Goal: Task Accomplishment & Management: Manage account settings

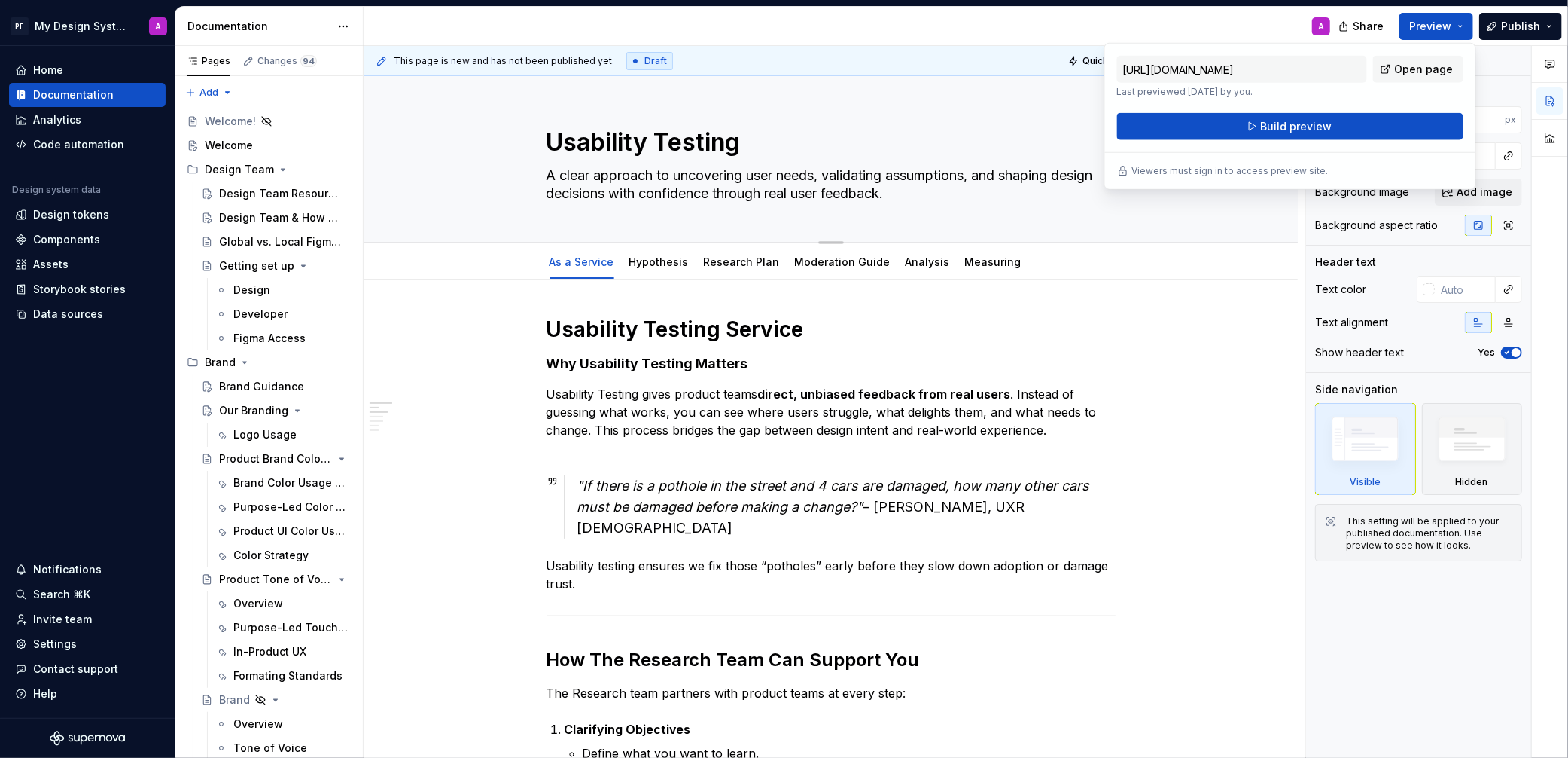
scroll to position [43, 0]
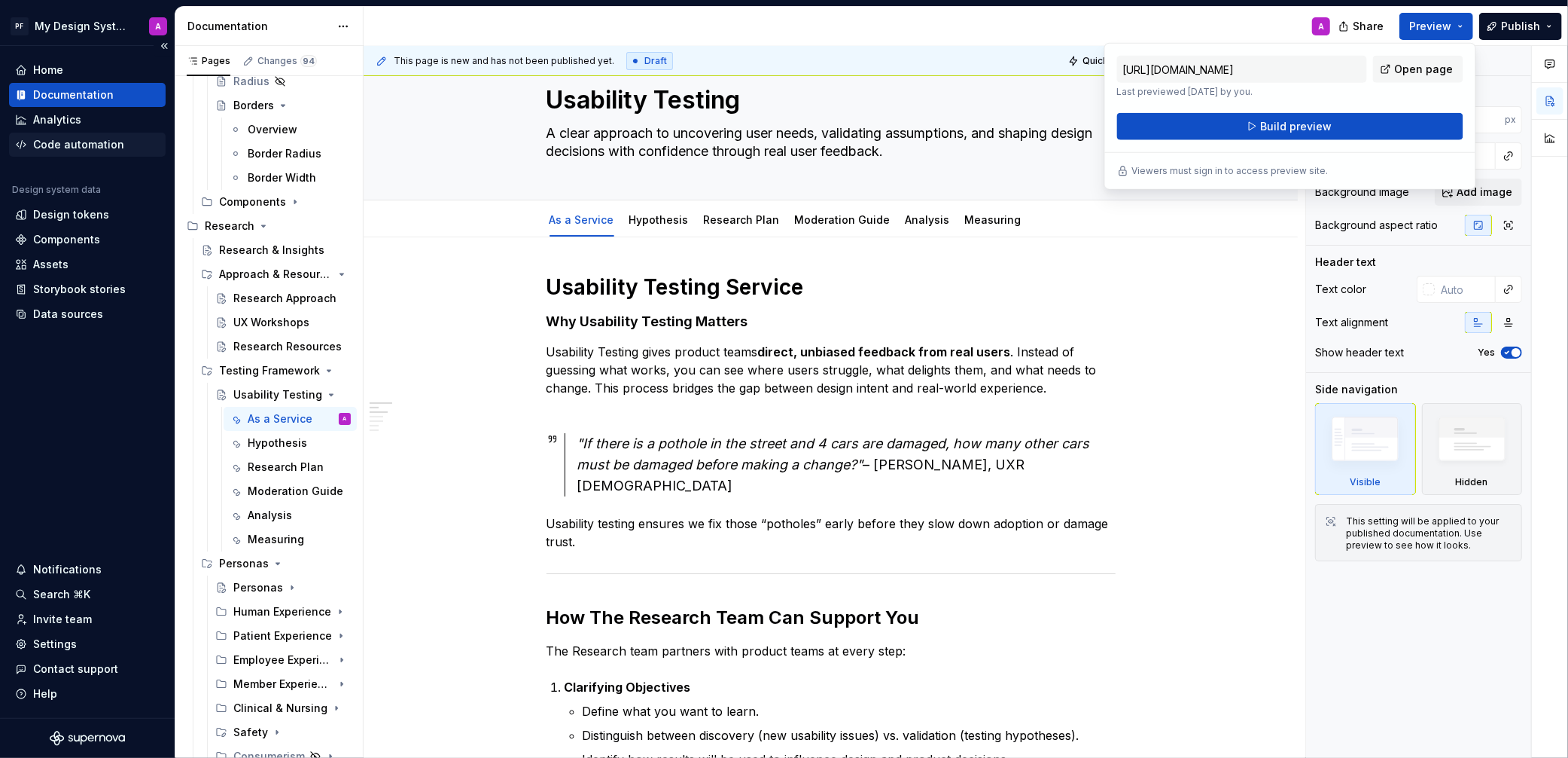
type textarea "*"
click at [50, 645] on div "Settings" at bounding box center [55, 644] width 44 height 15
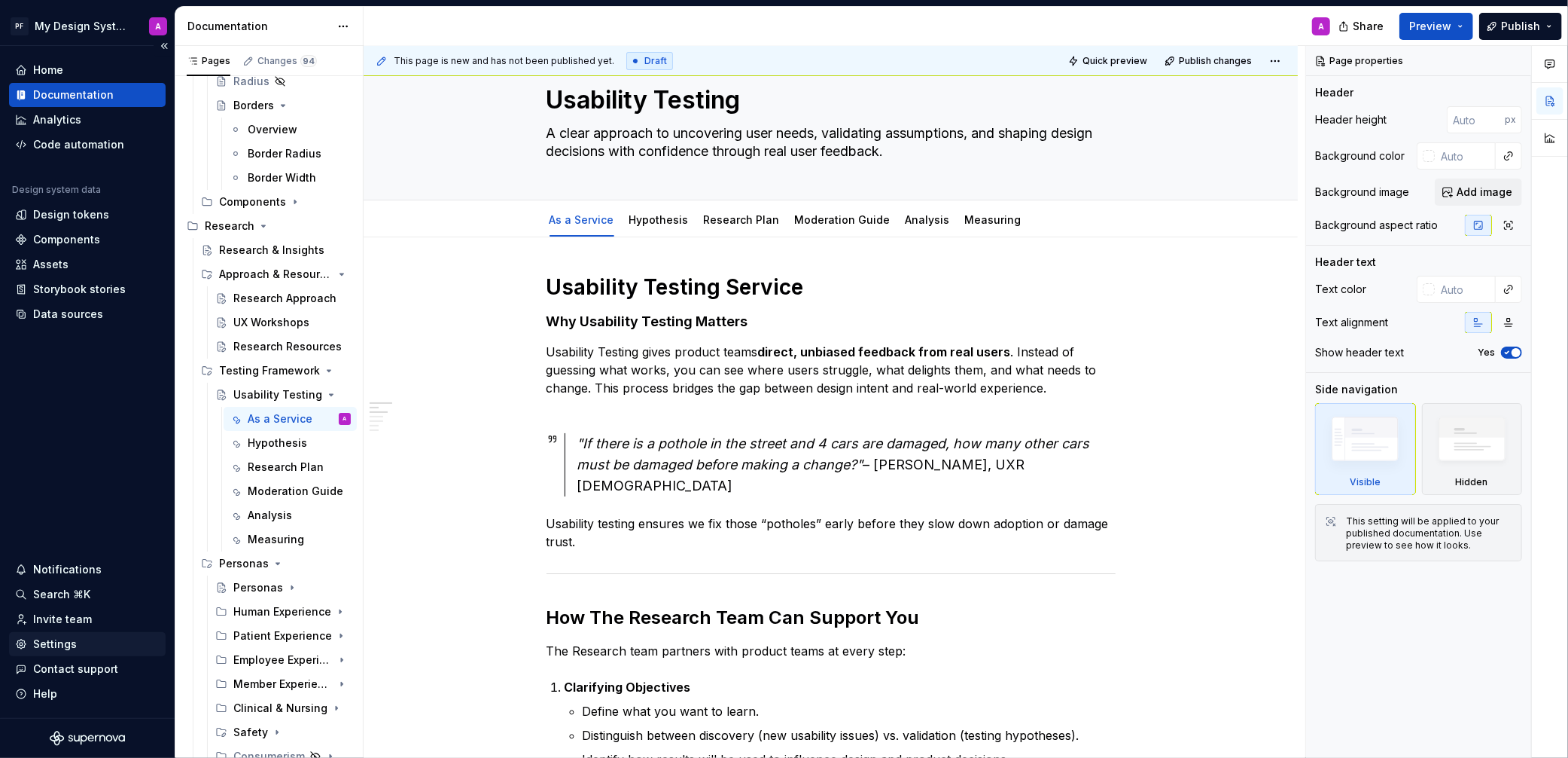
click at [50, 645] on div "Settings" at bounding box center [55, 644] width 44 height 15
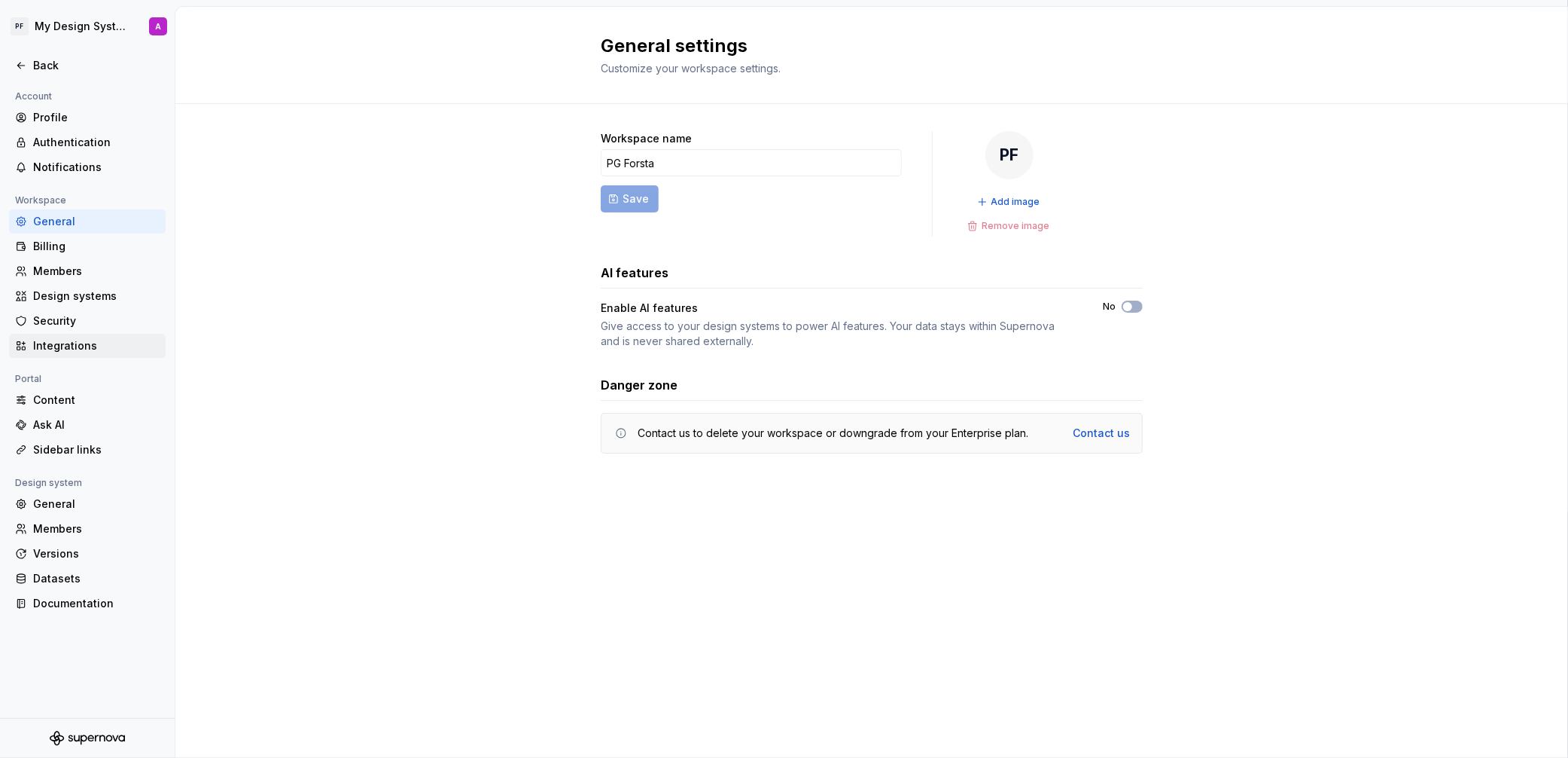
click at [104, 335] on div "Integrations" at bounding box center [87, 346] width 157 height 24
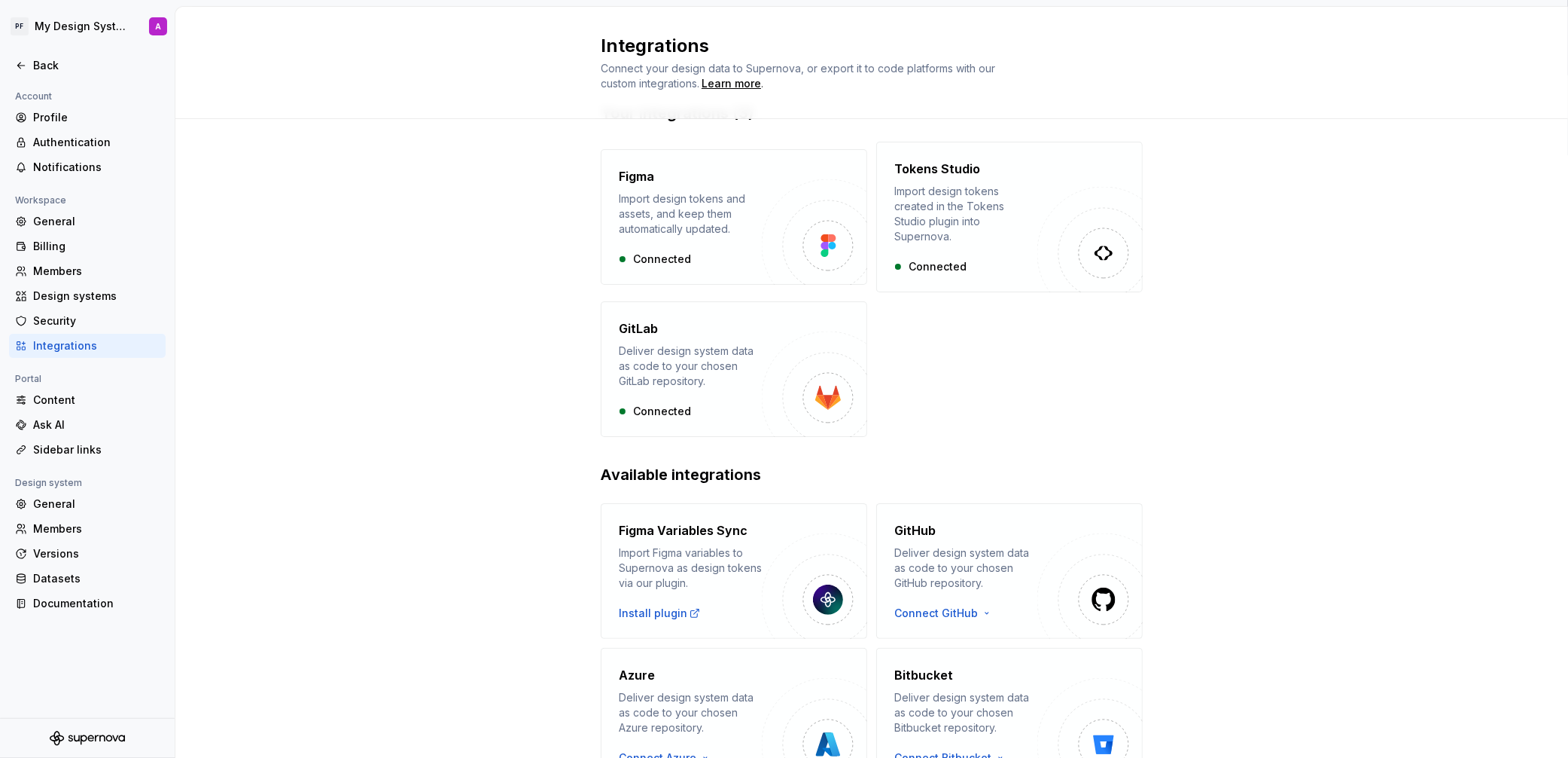
scroll to position [110, 0]
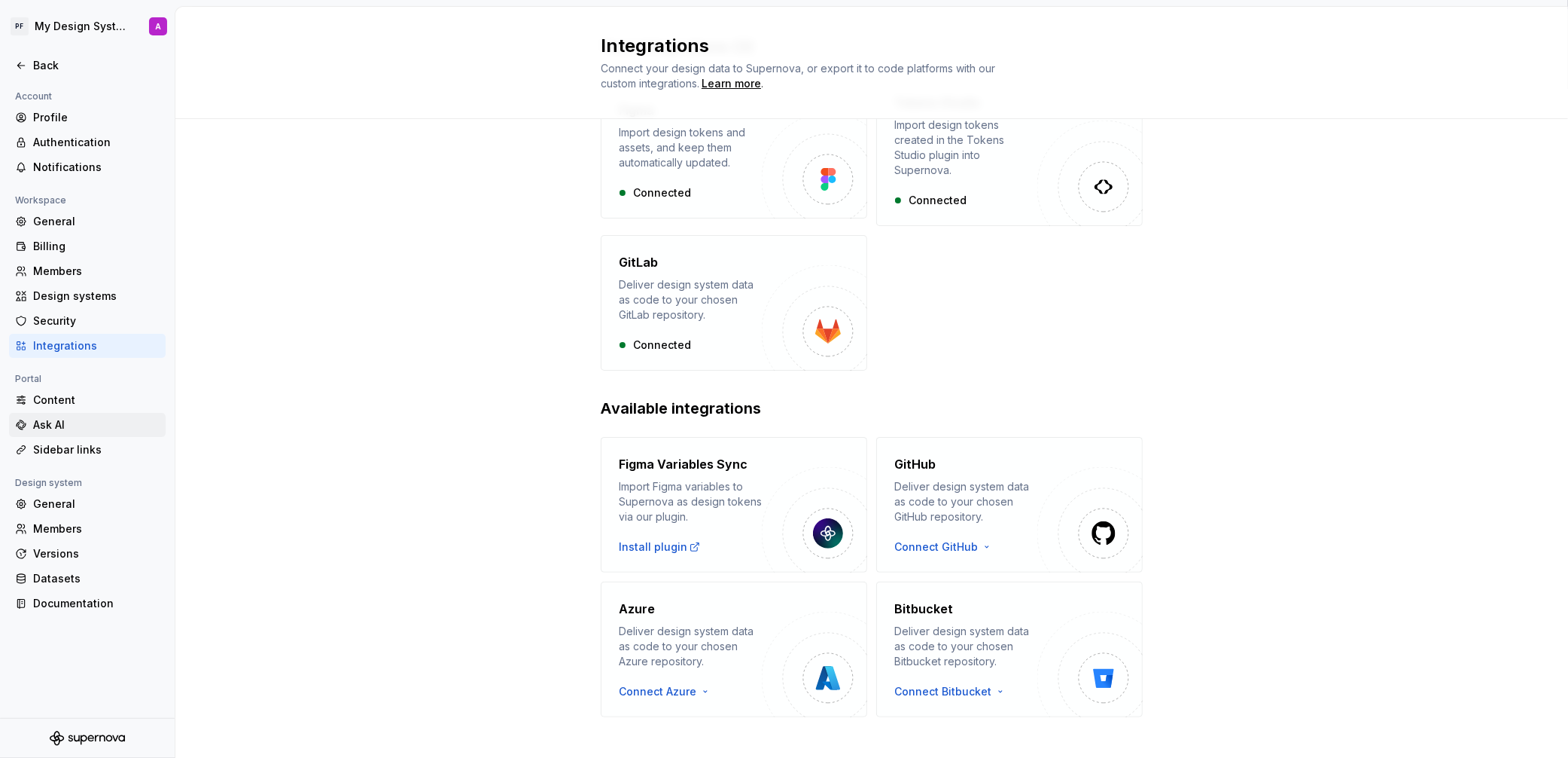
click at [64, 423] on div "Ask AI" at bounding box center [96, 424] width 127 height 15
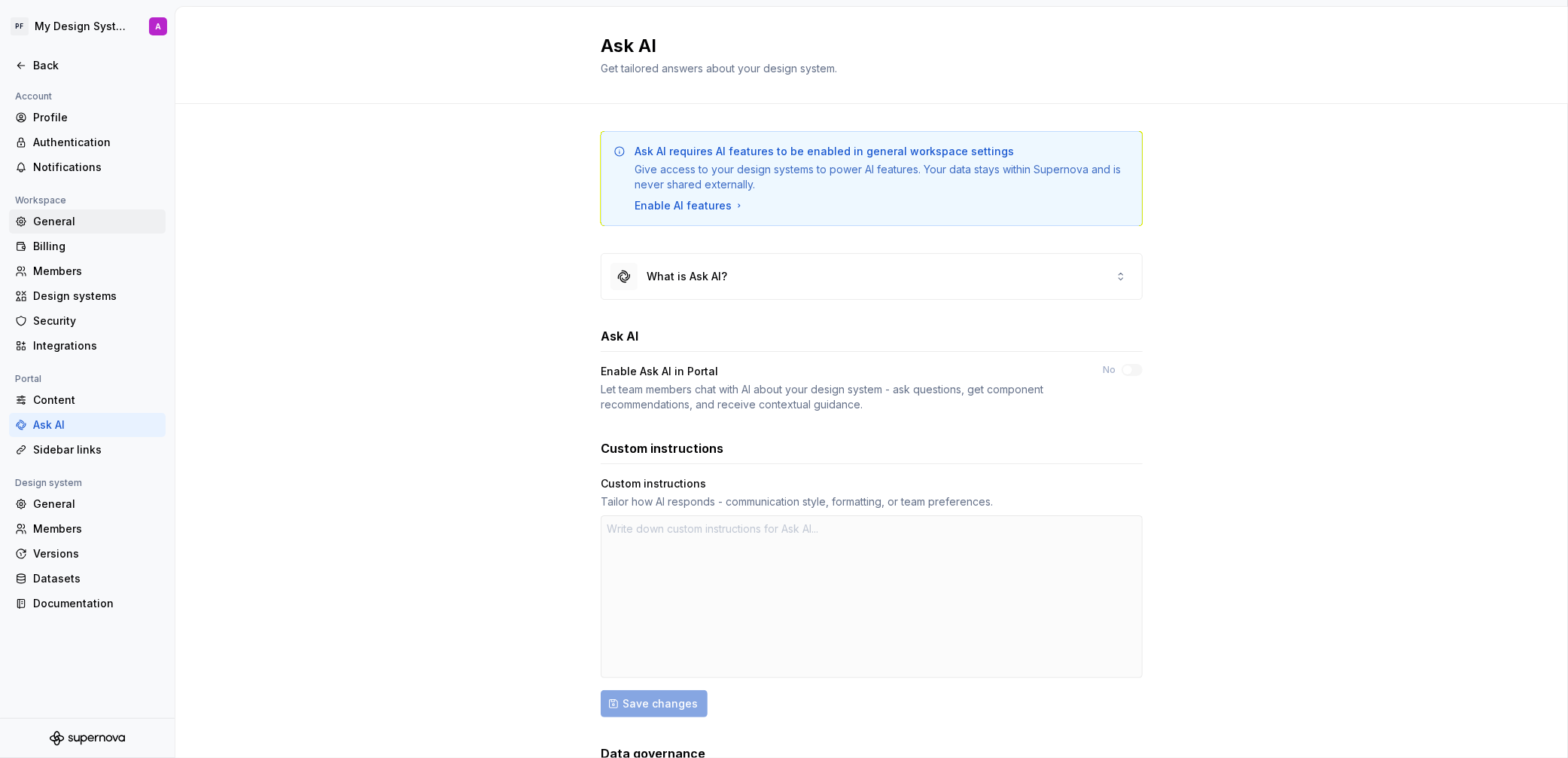
click at [65, 221] on div "General" at bounding box center [96, 221] width 127 height 15
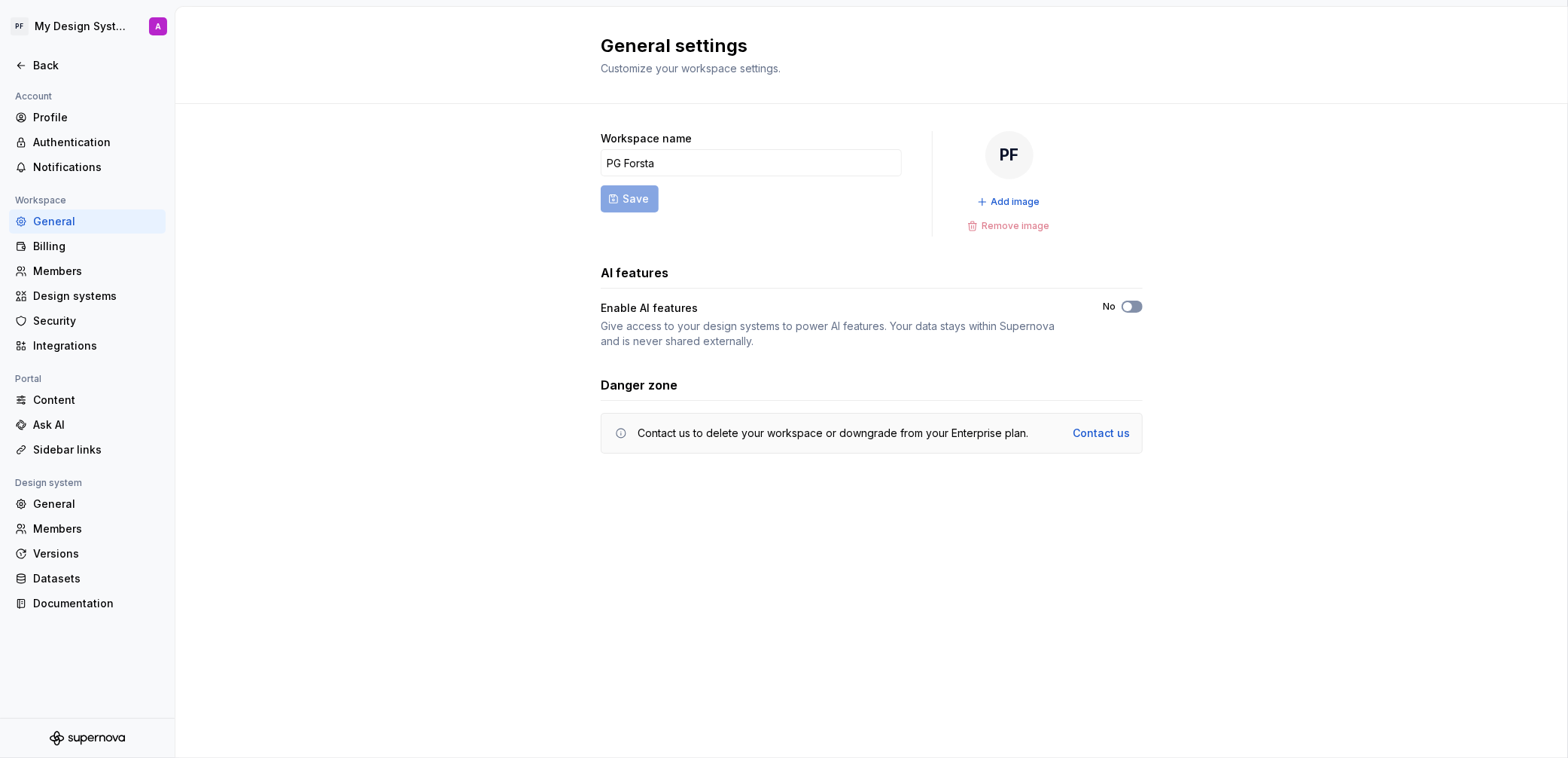
click at [1128, 308] on span "button" at bounding box center [1127, 306] width 9 height 9
click at [68, 348] on div "Integrations" at bounding box center [96, 346] width 127 height 15
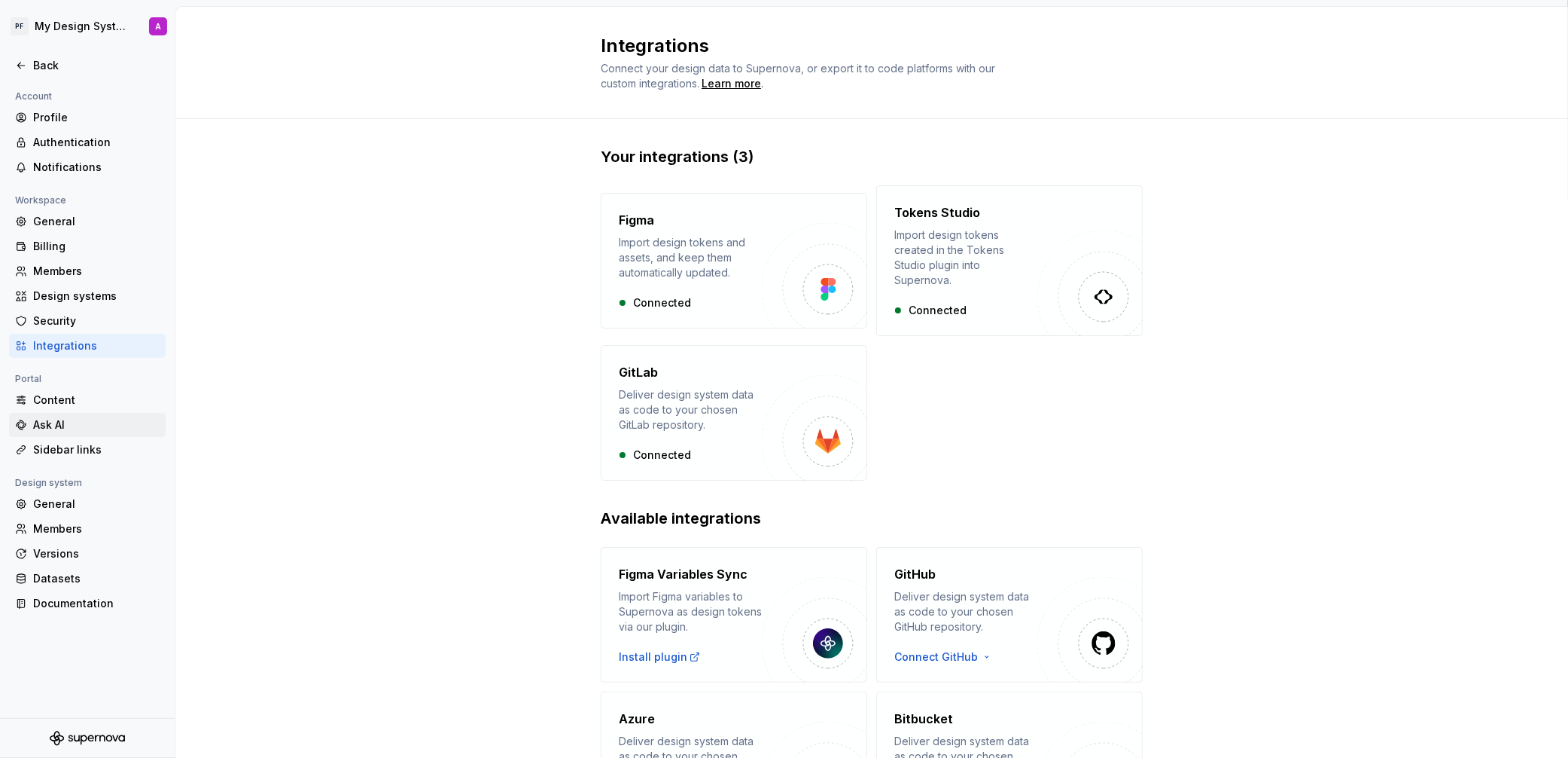
click at [65, 424] on div "Ask AI" at bounding box center [96, 424] width 127 height 15
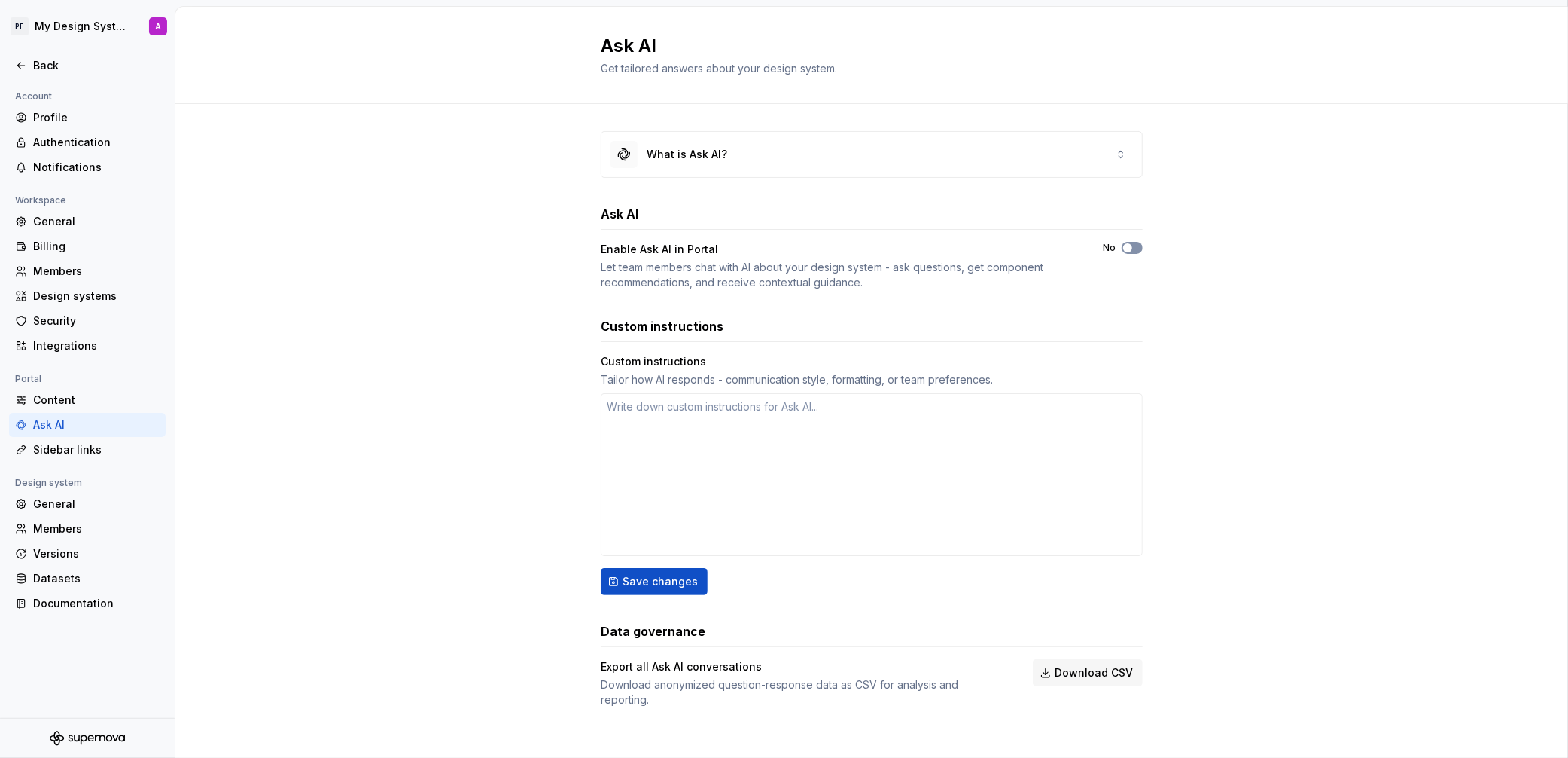
click at [1128, 249] on span "button" at bounding box center [1127, 247] width 9 height 9
type textarea "*"
click at [53, 114] on div "Profile" at bounding box center [96, 117] width 127 height 15
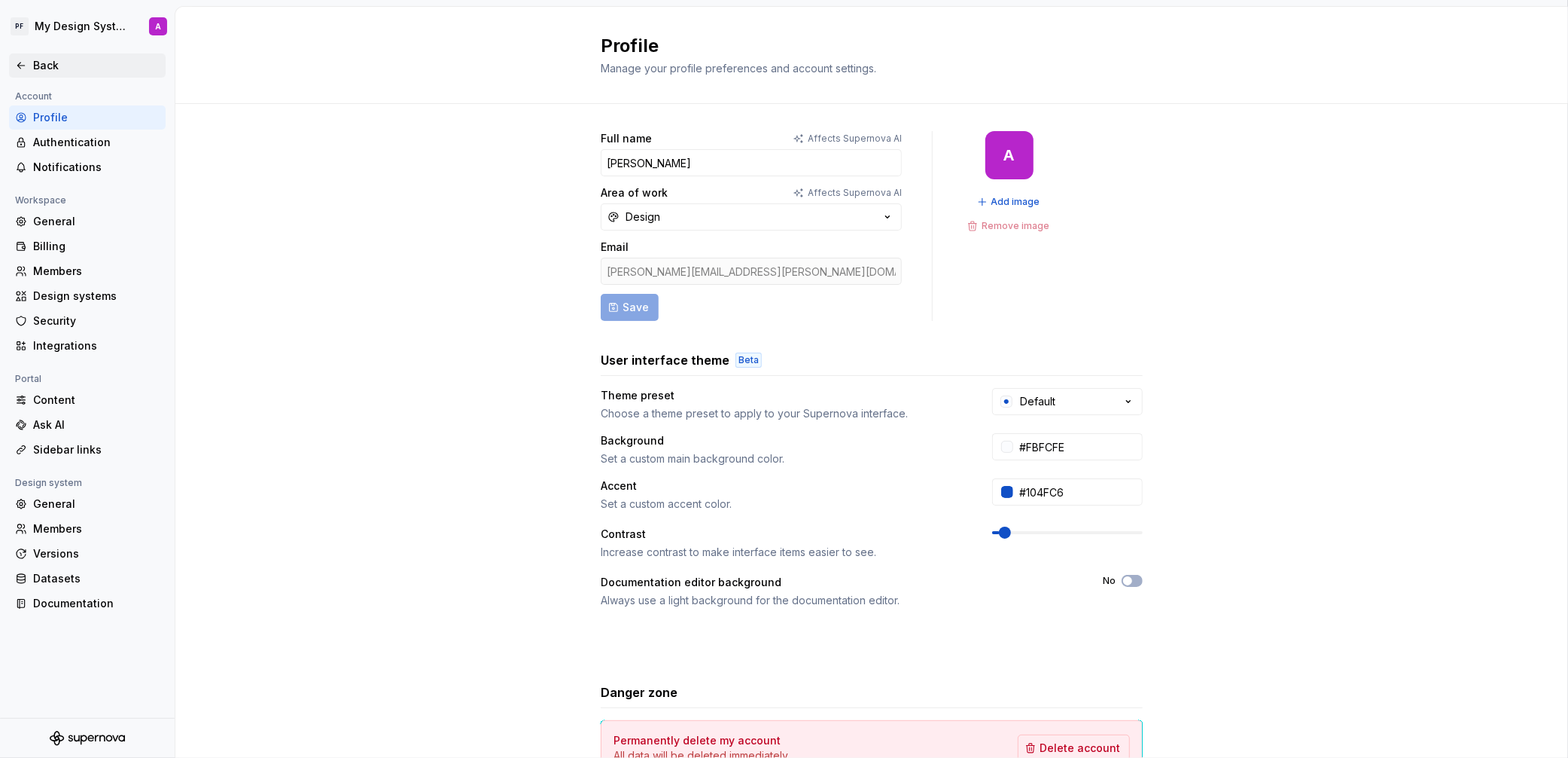
click at [47, 65] on div "Back" at bounding box center [96, 65] width 127 height 15
